Goal: Check status: Verify the current state of an ongoing process or item

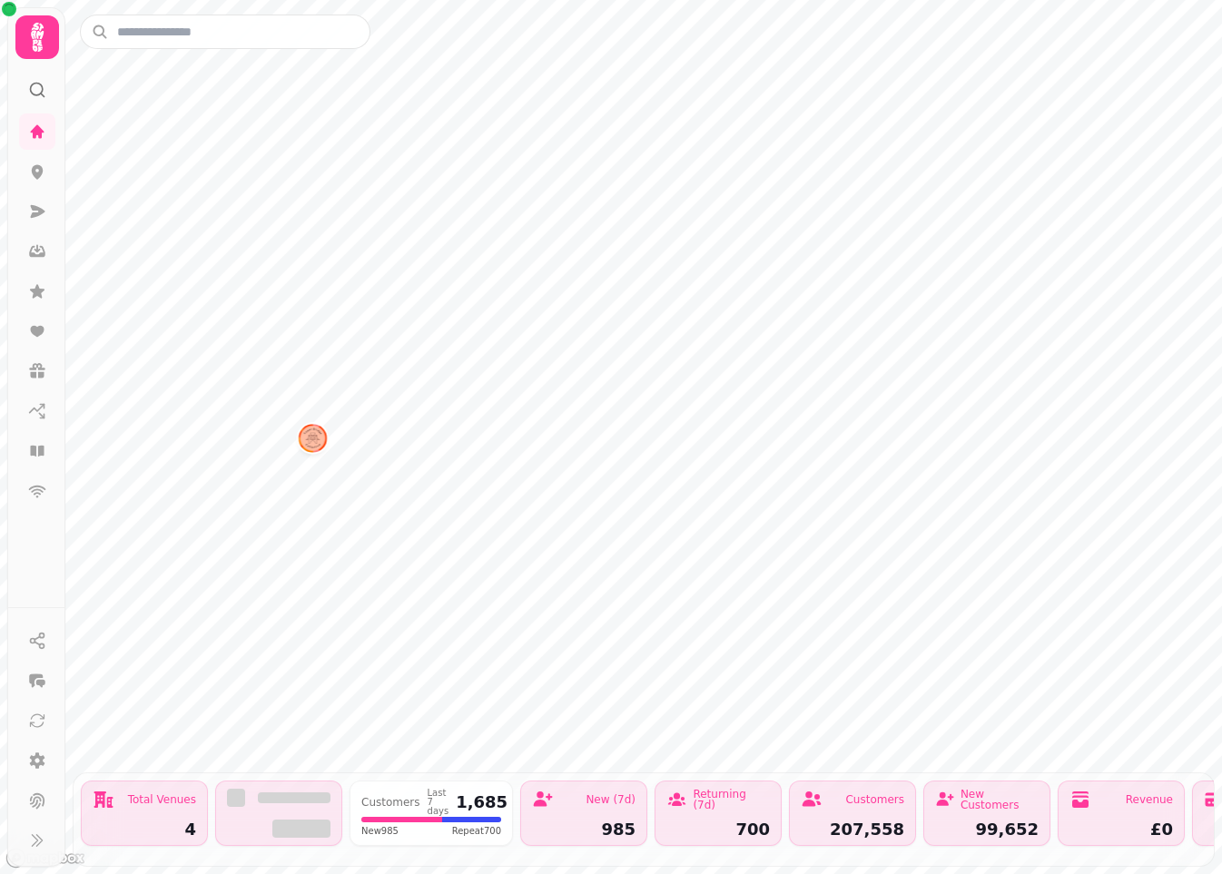
click at [325, 0] on div at bounding box center [611, 0] width 1222 height 0
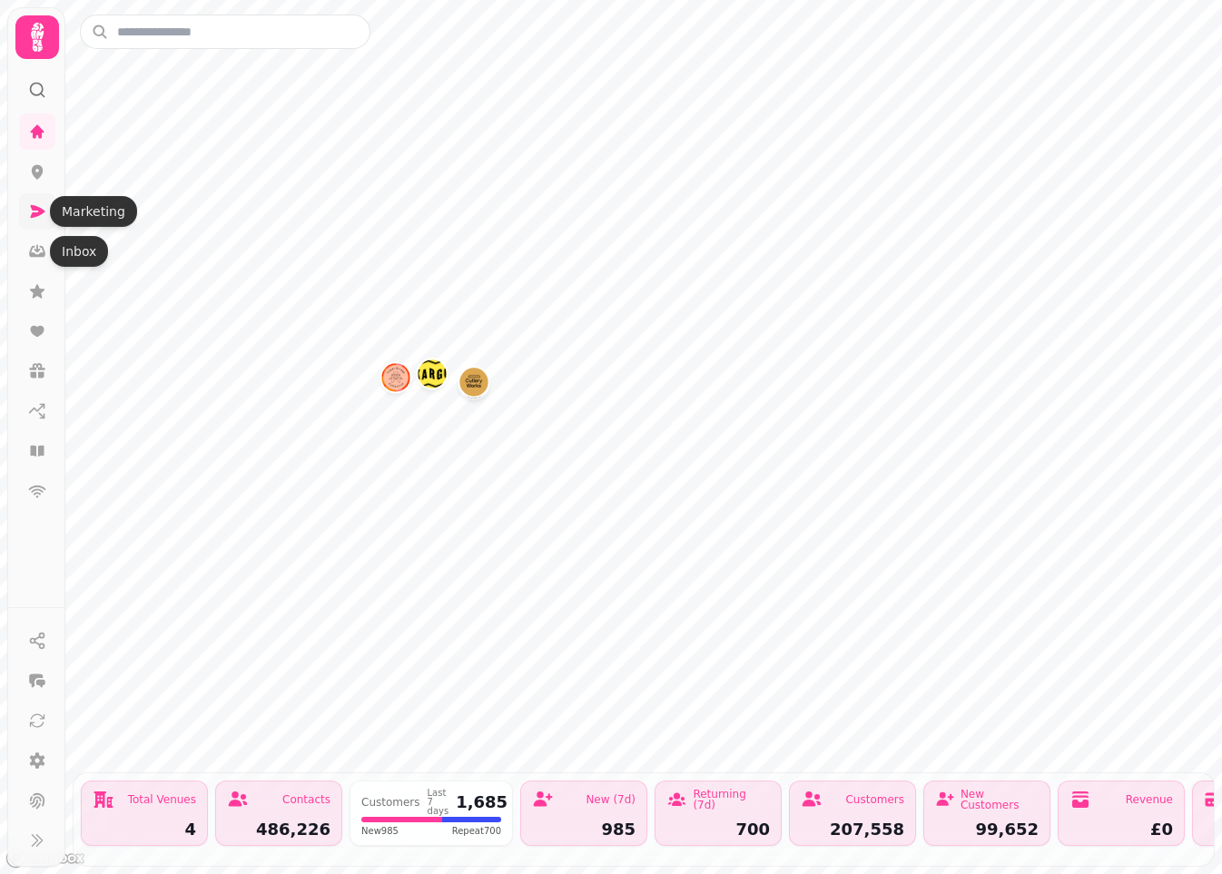
click at [42, 211] on icon at bounding box center [38, 211] width 15 height 13
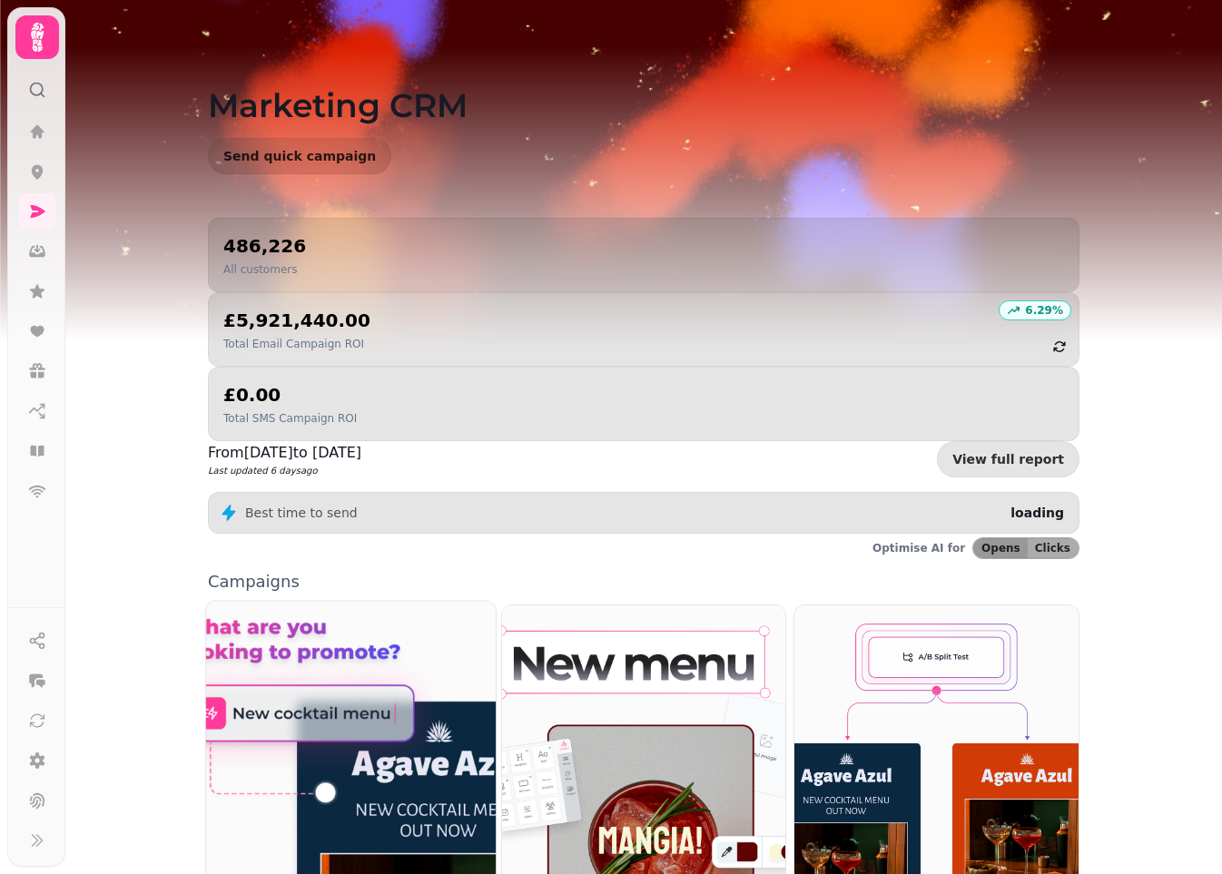
click at [387, 612] on img at bounding box center [351, 775] width 319 height 383
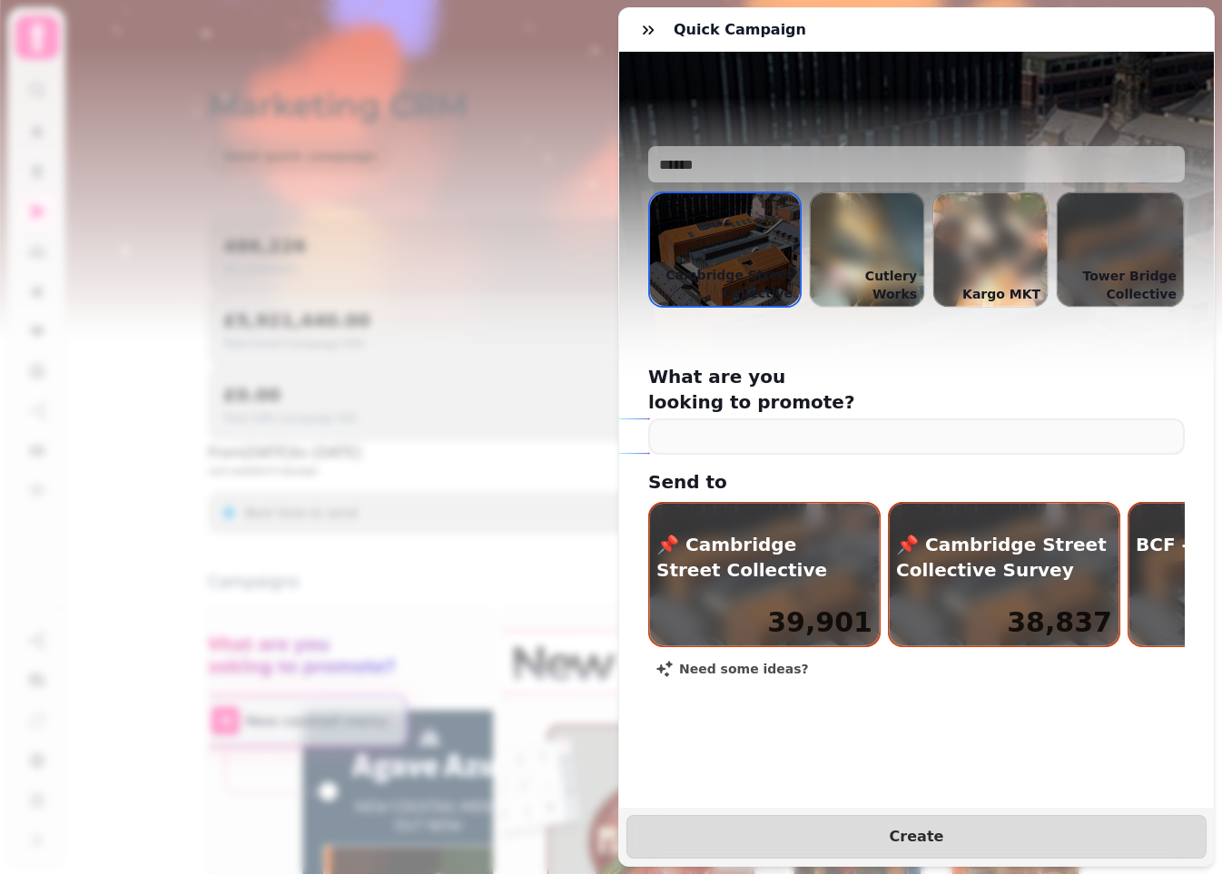
click at [96, 669] on div "Quick Campaign [GEOGRAPHIC_DATA] Collective [GEOGRAPHIC_DATA] Collective Cutler…" at bounding box center [611, 451] width 1222 height 845
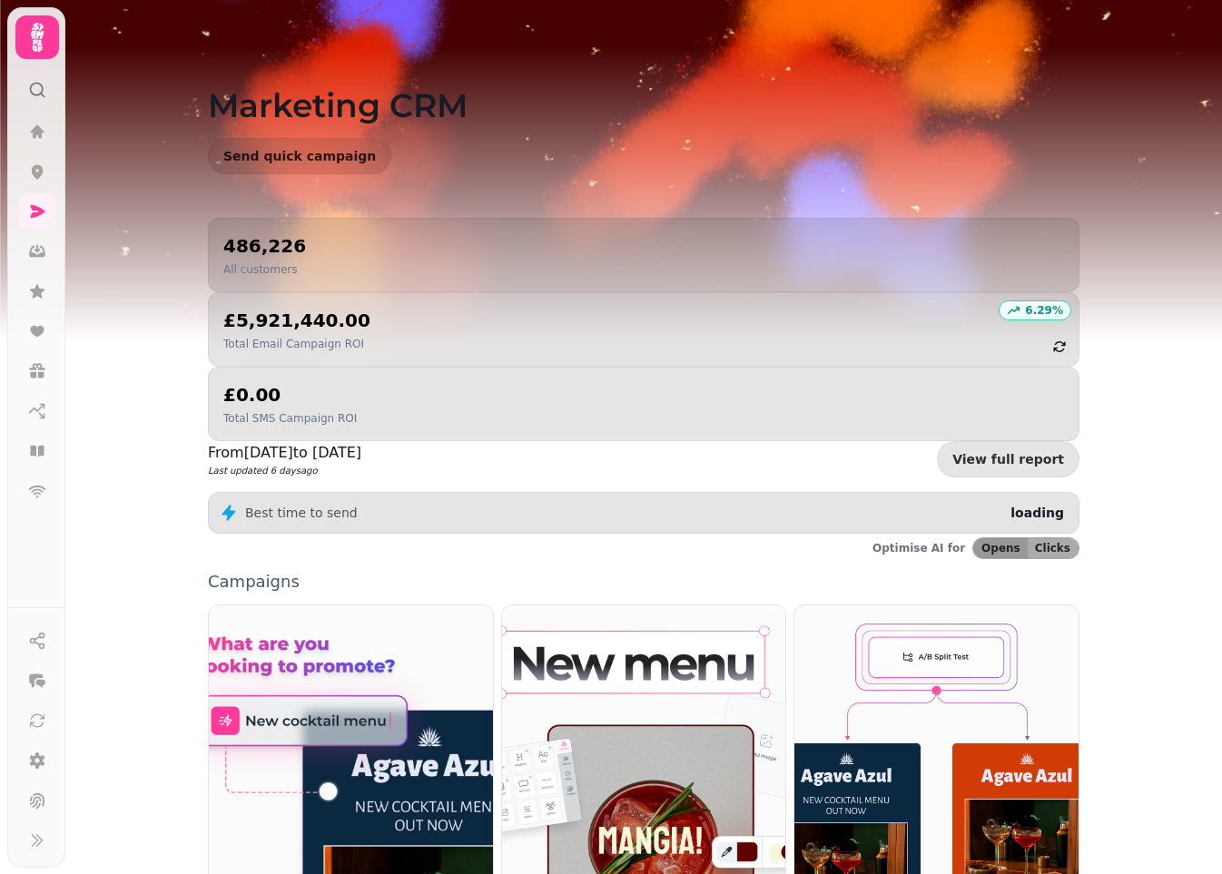
scroll to position [1, 0]
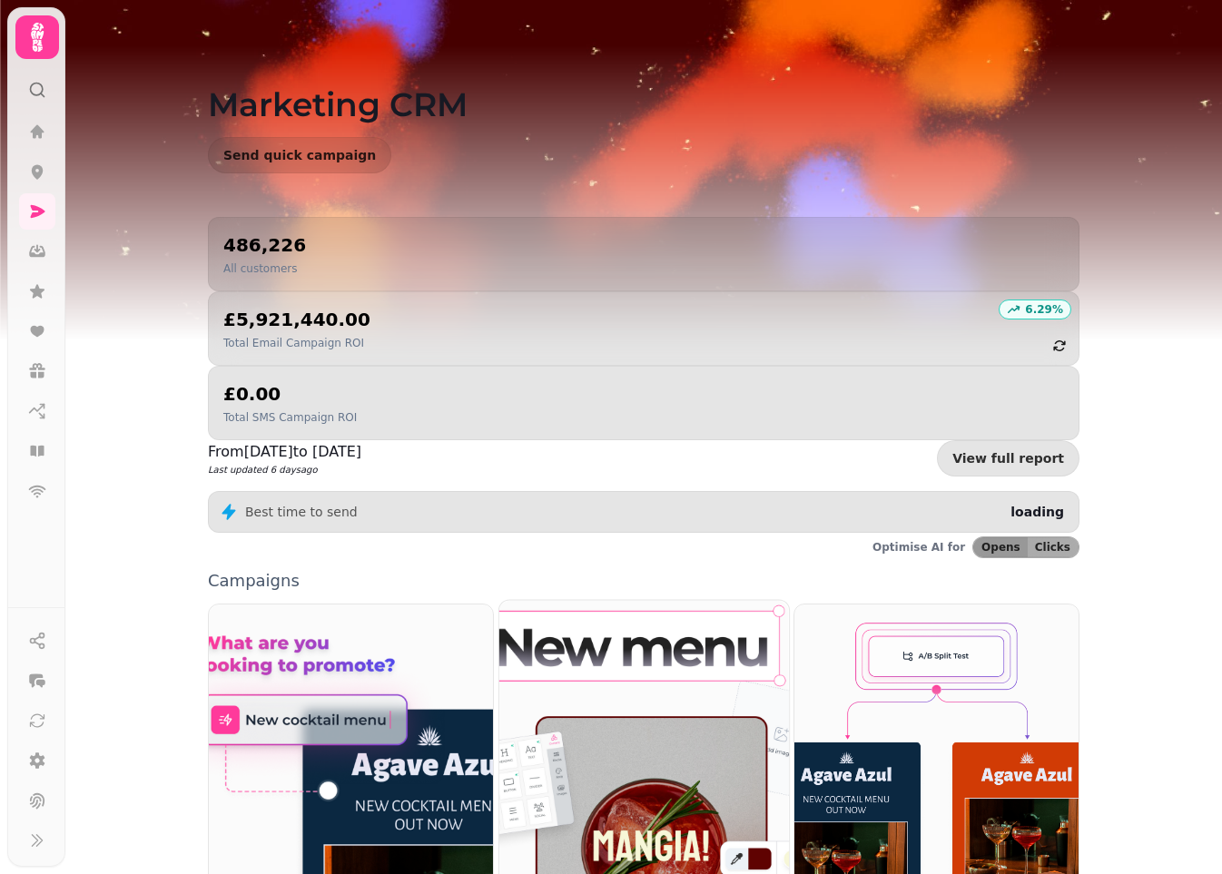
click at [607, 691] on img at bounding box center [644, 782] width 319 height 398
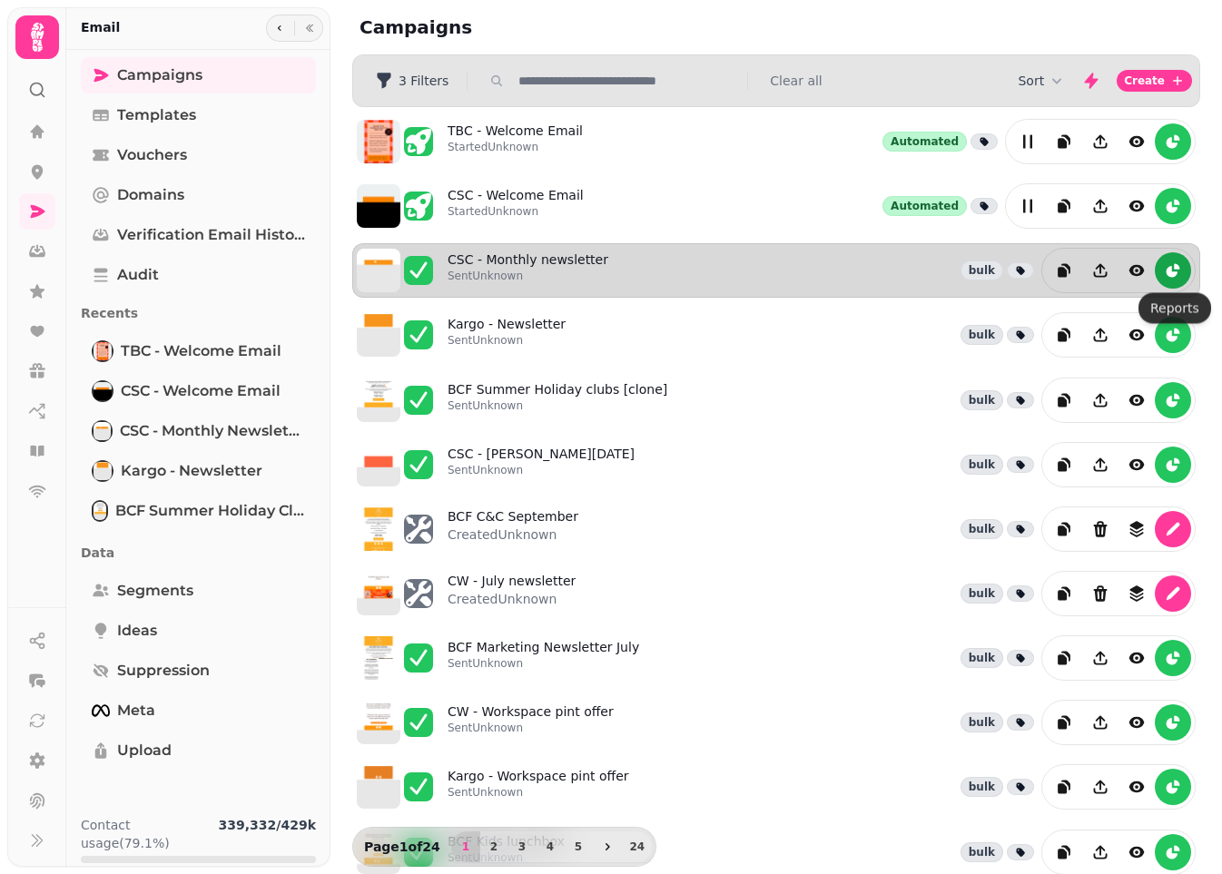
click at [1169, 277] on icon "reports" at bounding box center [1171, 271] width 11 height 11
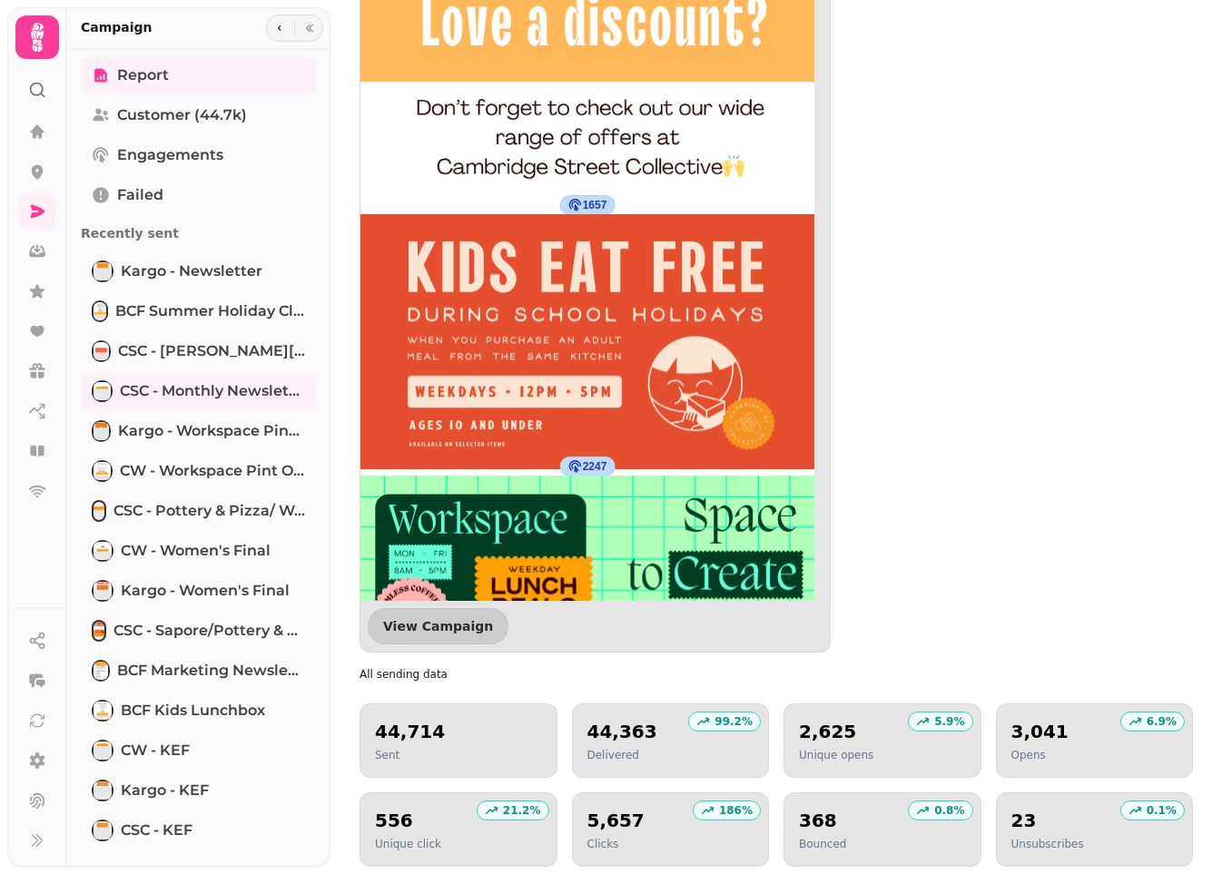
scroll to position [4799, 0]
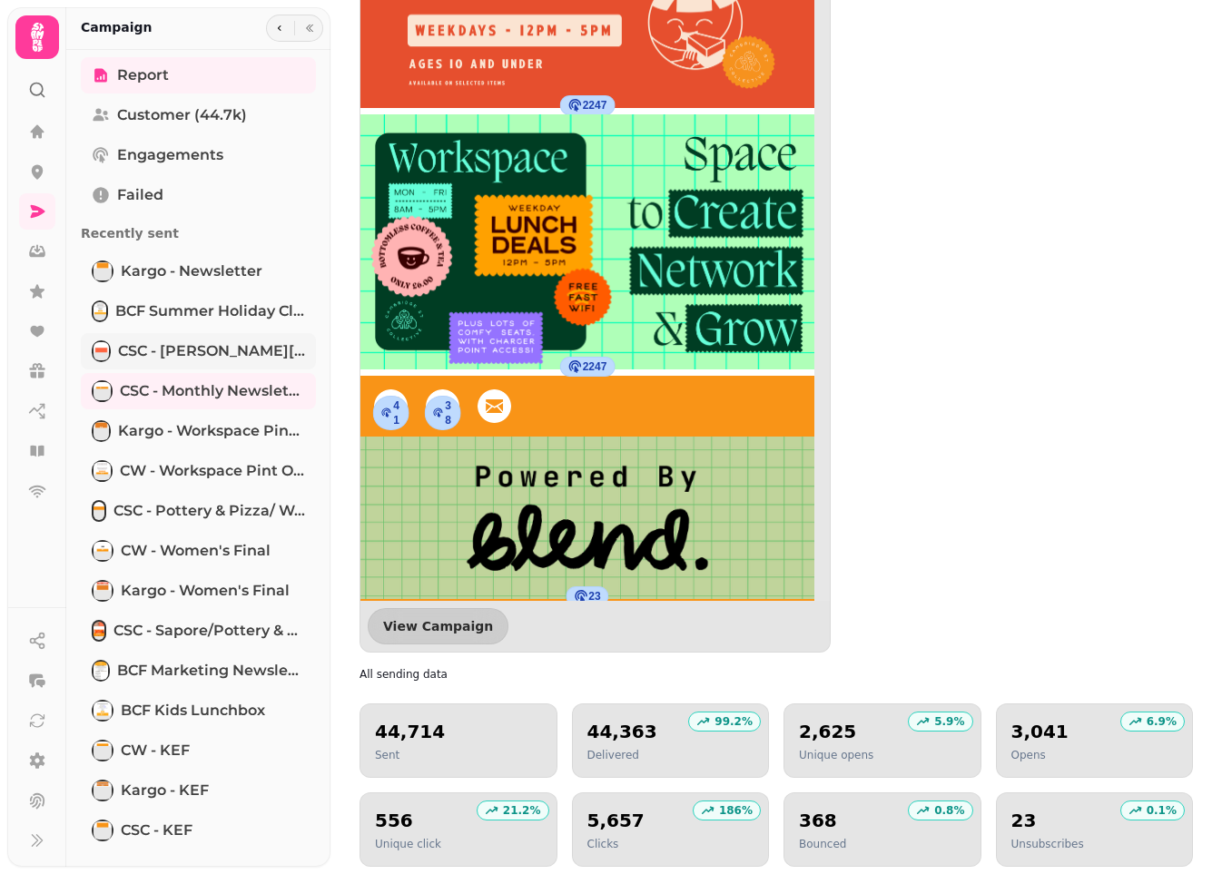
click at [192, 362] on link "CSC - [PERSON_NAME][DATE]" at bounding box center [198, 351] width 235 height 36
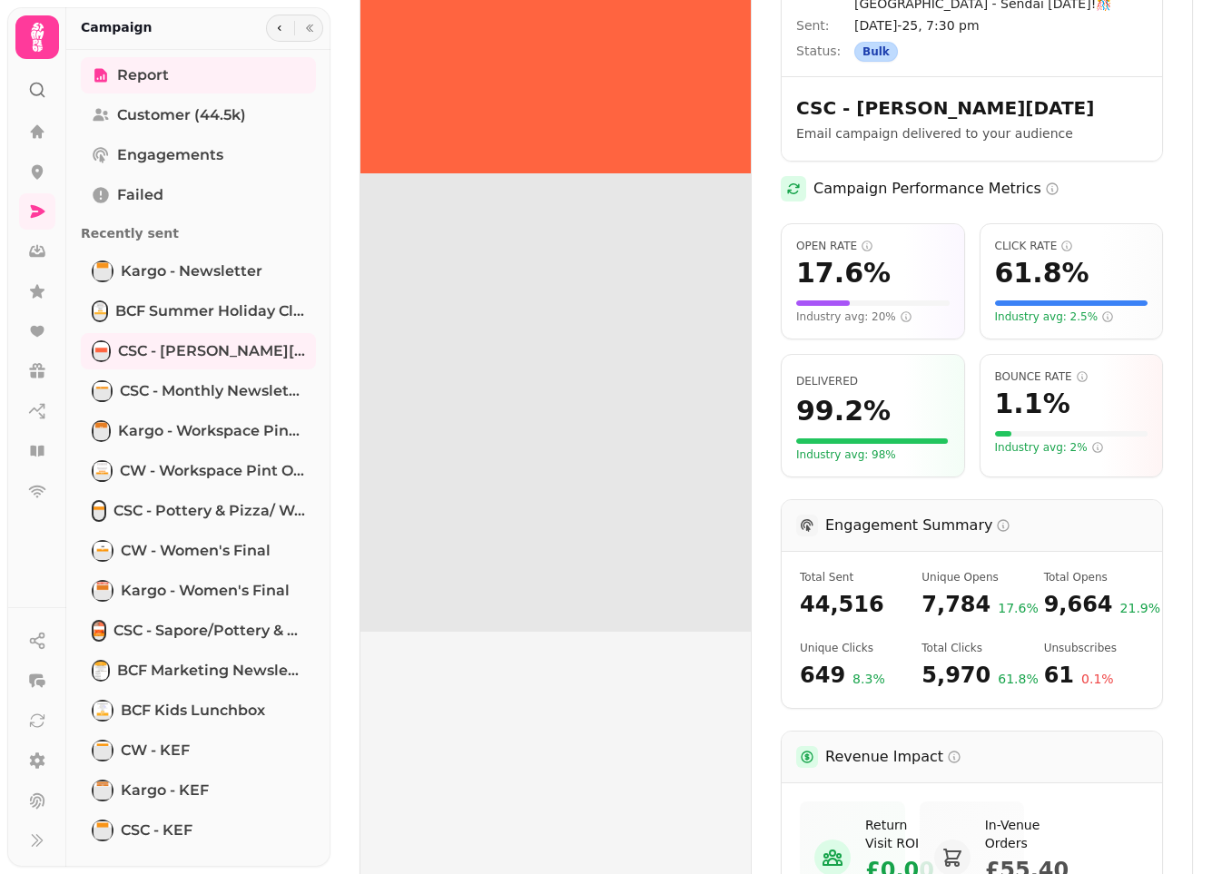
scroll to position [281, 0]
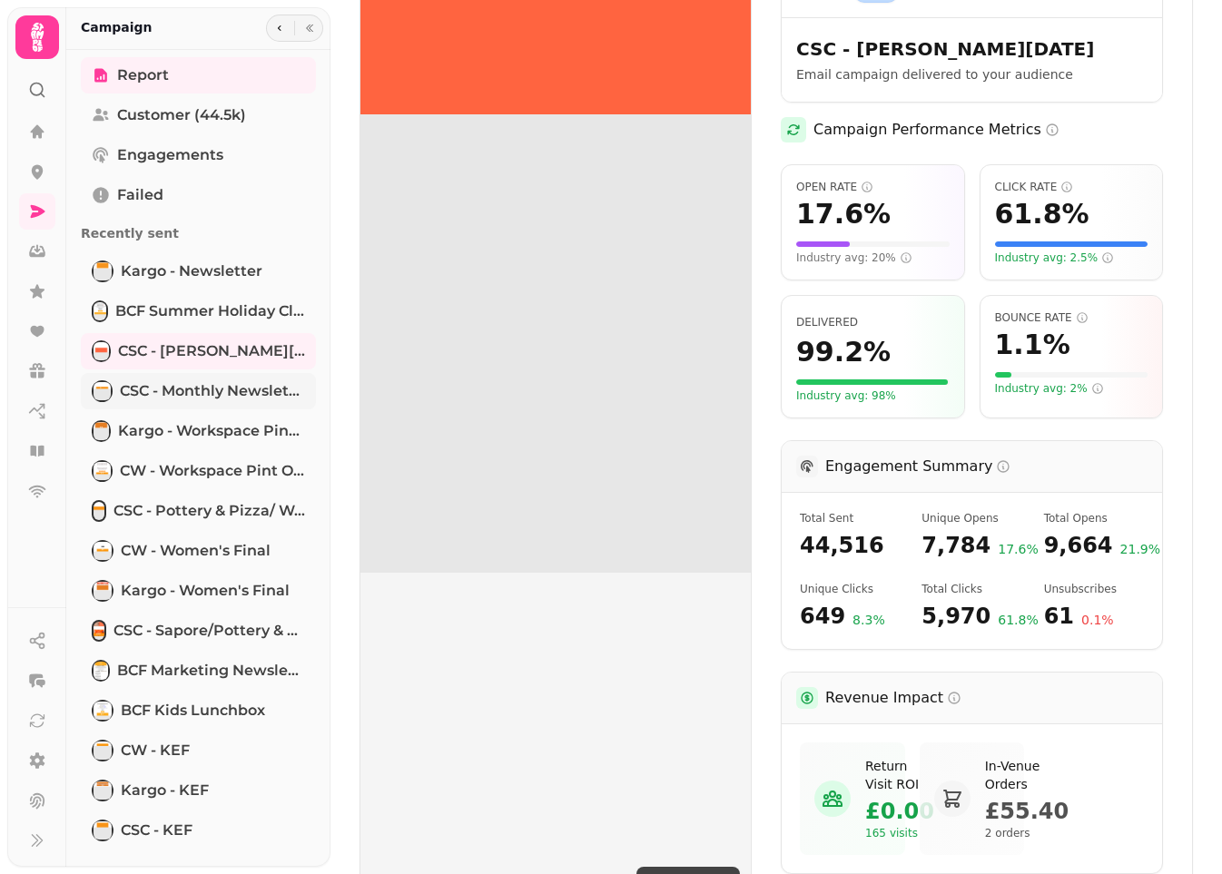
click at [192, 398] on span "CSC - Monthly newsletter" at bounding box center [212, 391] width 185 height 22
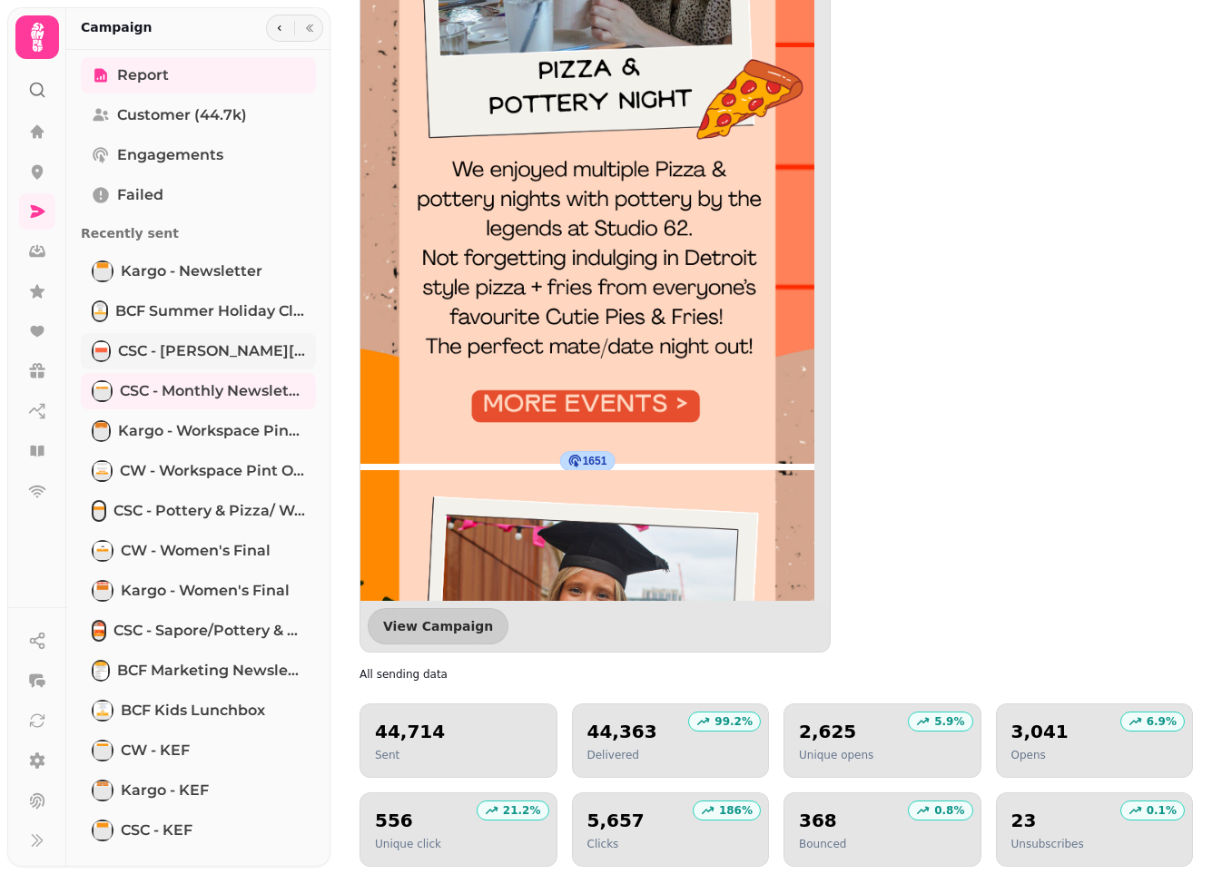
scroll to position [4498, 0]
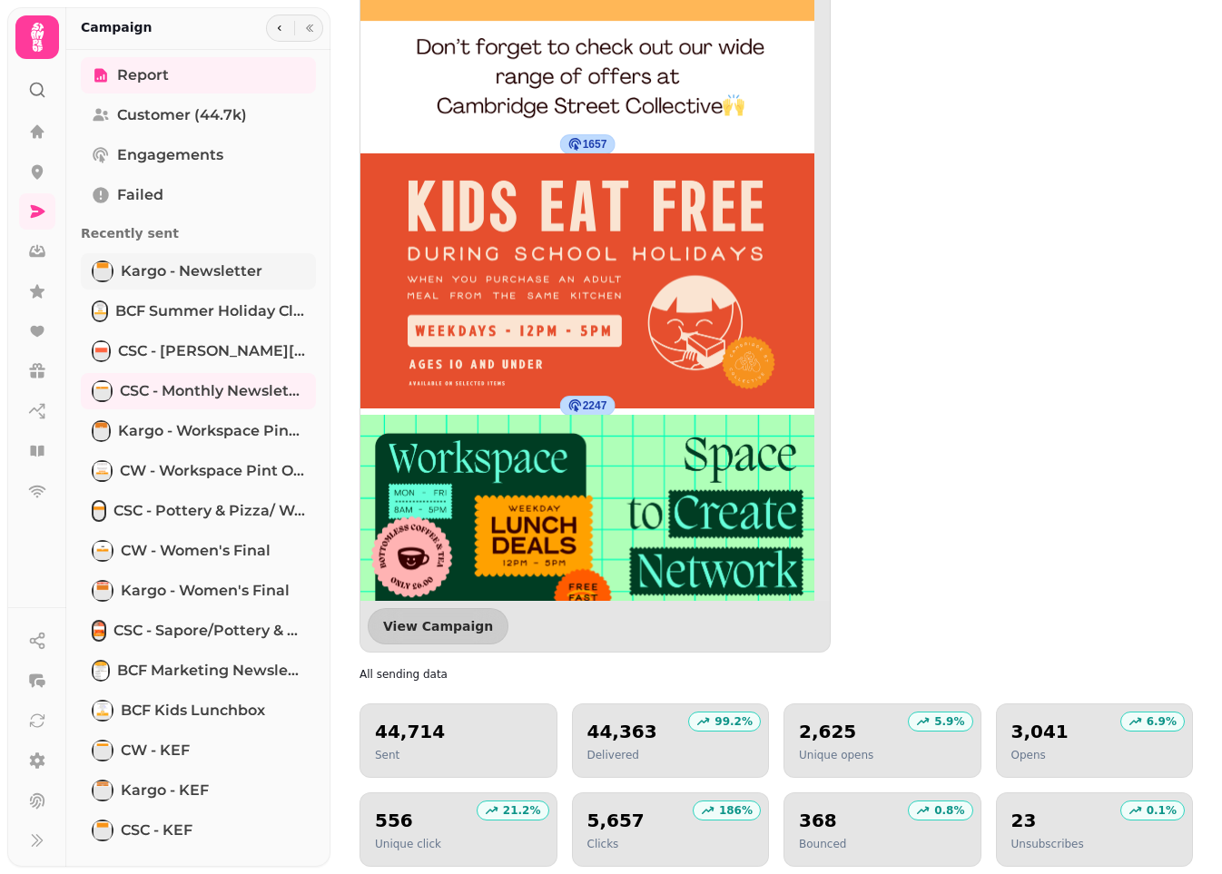
click at [227, 262] on span "Kargo - Newsletter" at bounding box center [192, 272] width 142 height 22
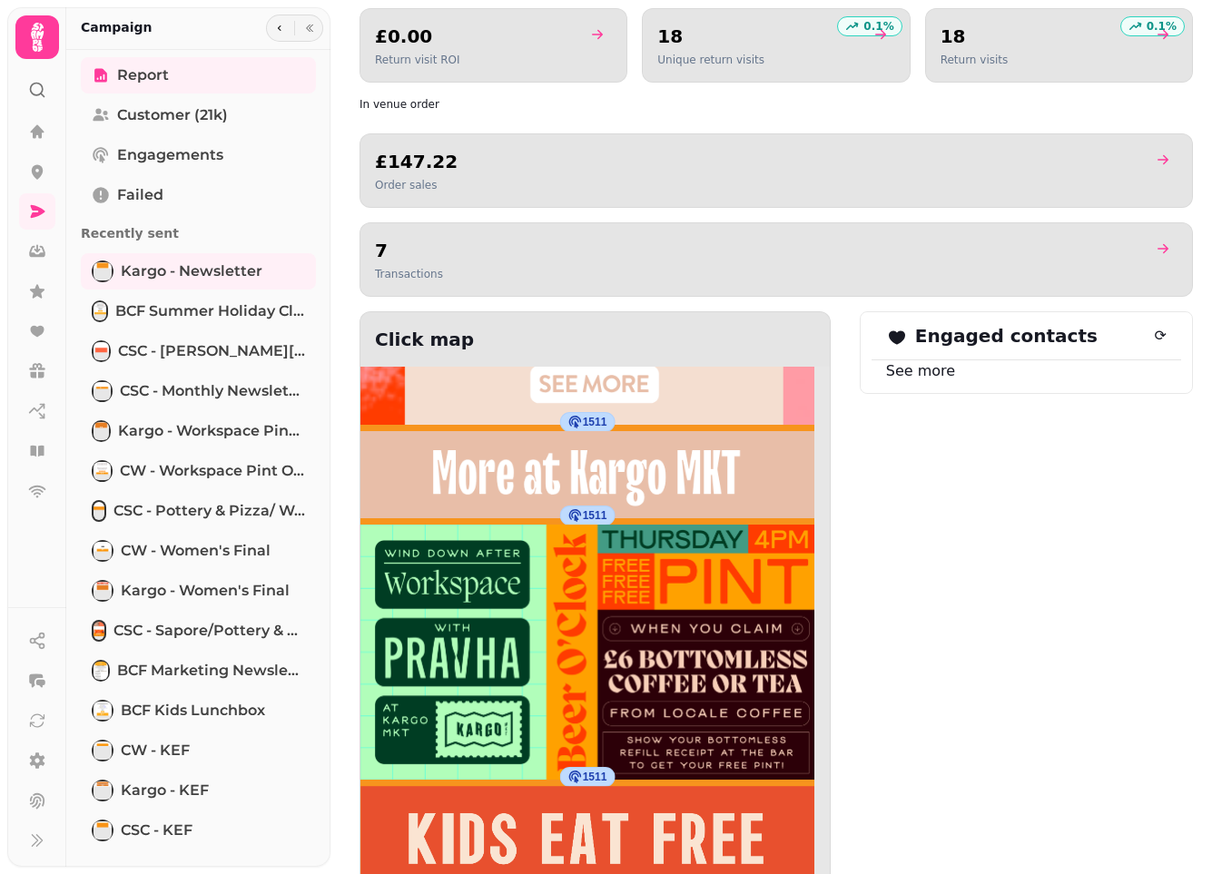
scroll to position [2505, 0]
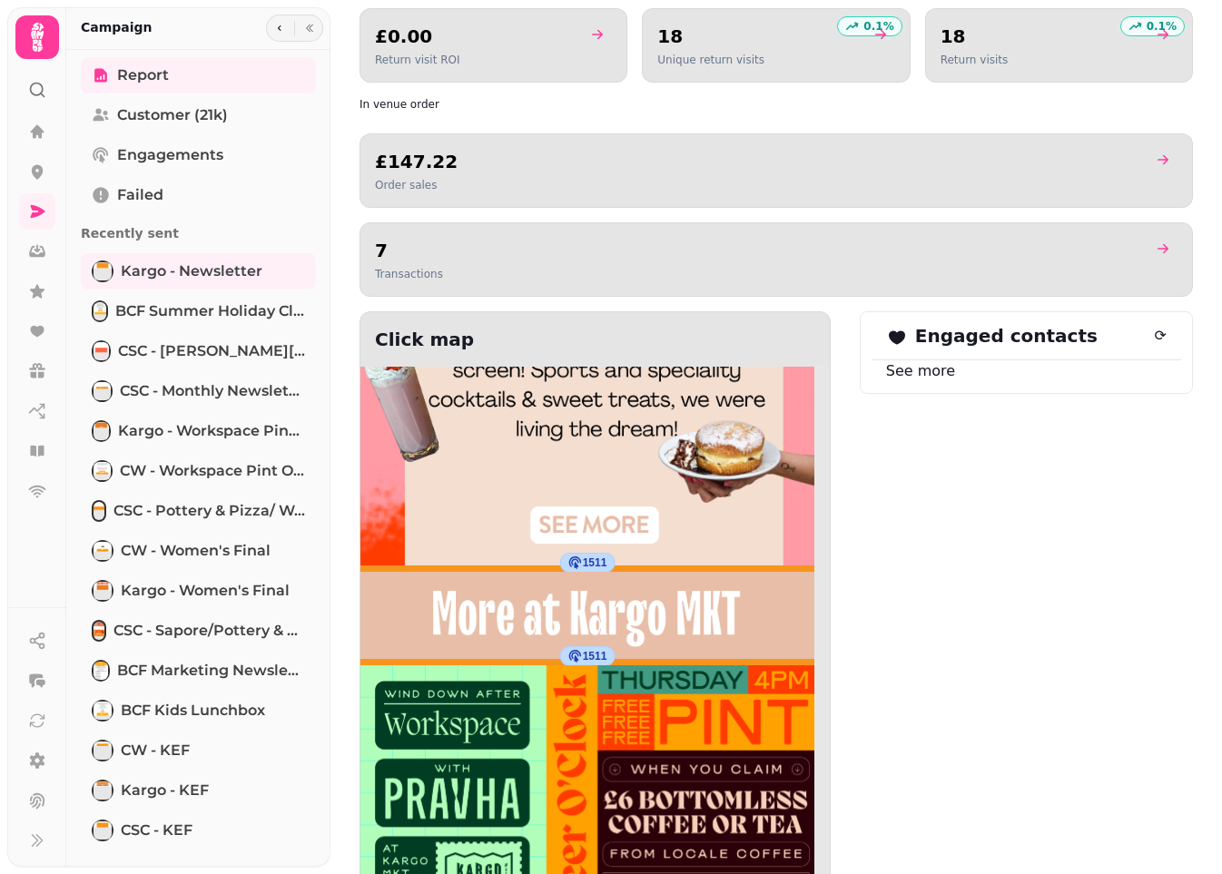
click at [591, 513] on img at bounding box center [587, 195] width 454 height 742
